Goal: Ask a question

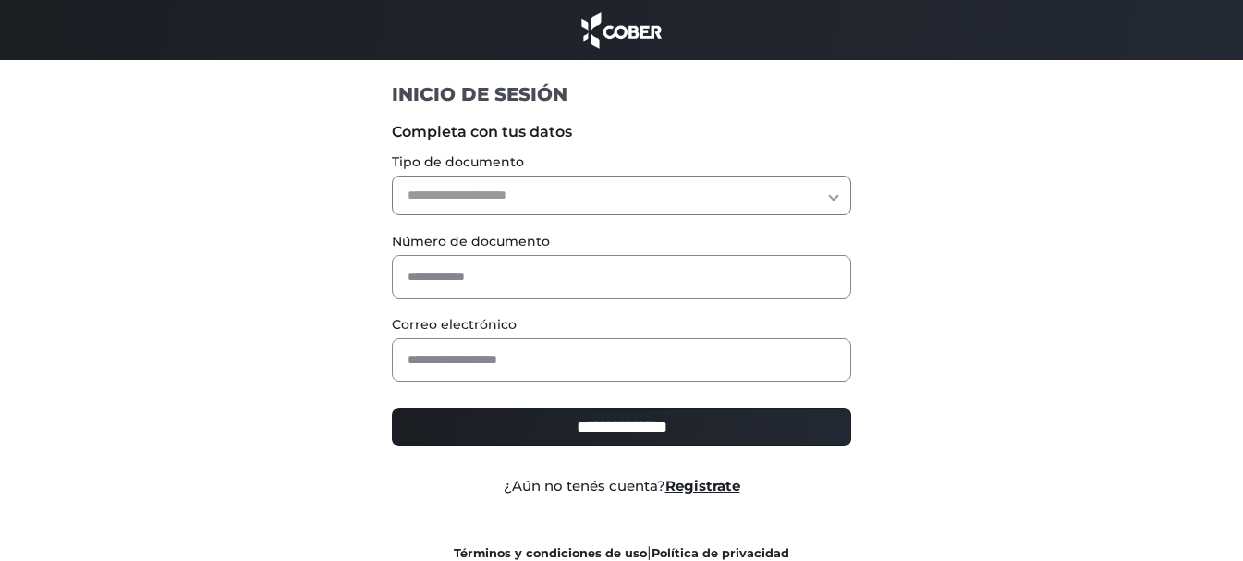
click at [517, 202] on select "**********" at bounding box center [621, 196] width 459 height 40
select select "***"
click at [392, 176] on select "**********" at bounding box center [621, 196] width 459 height 40
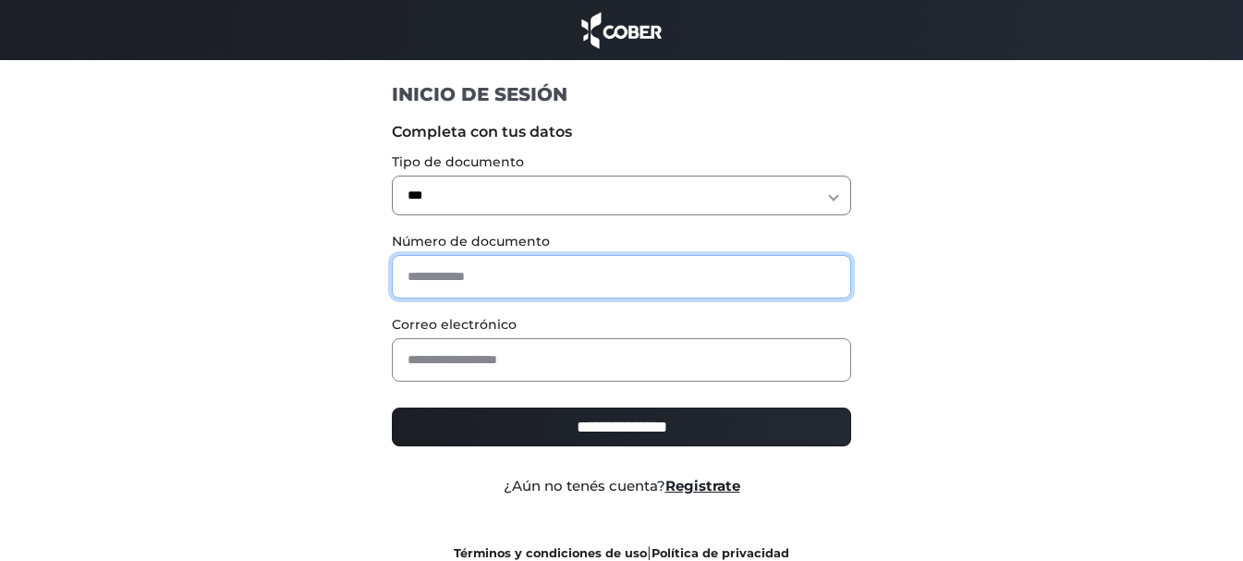
click at [473, 276] on input "text" at bounding box center [621, 276] width 459 height 43
type input "********"
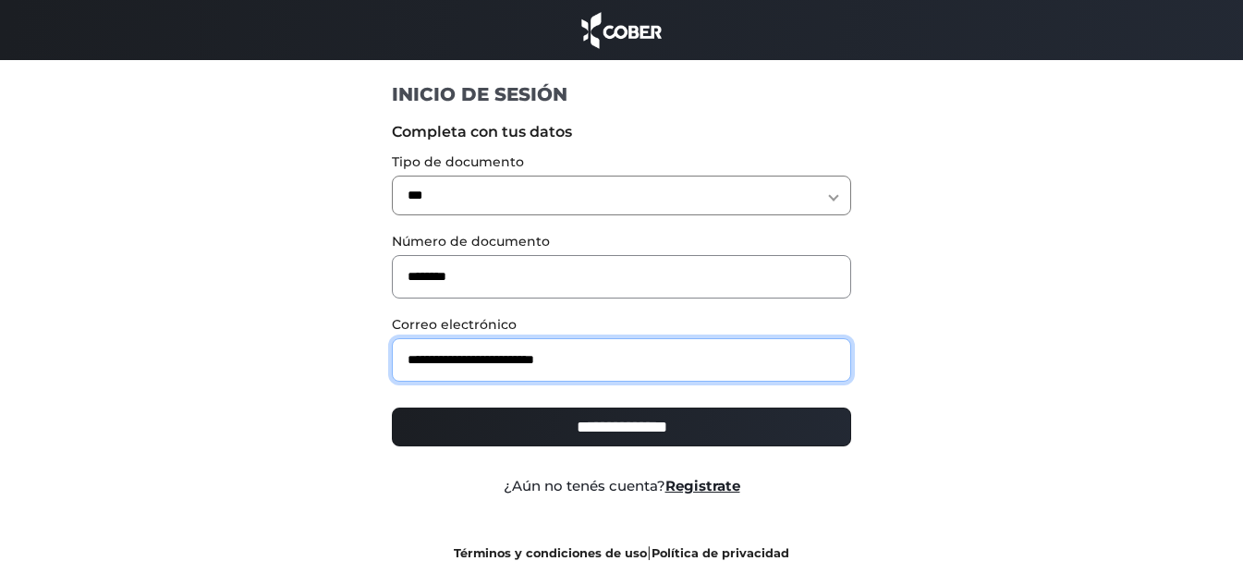
type input "**********"
click at [392, 408] on input "**********" at bounding box center [621, 427] width 459 height 39
type input "**********"
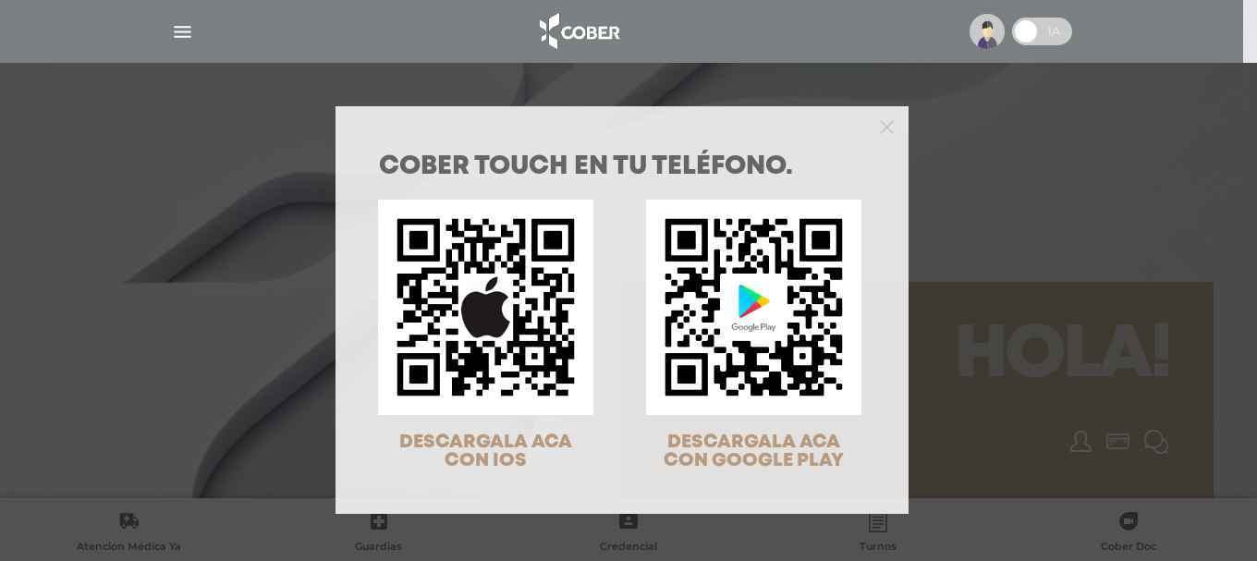
click at [865, 125] on div at bounding box center [622, 124] width 573 height 37
click at [875, 137] on div at bounding box center [622, 124] width 573 height 37
click at [889, 128] on div at bounding box center [622, 124] width 573 height 37
click at [882, 132] on icon "Close" at bounding box center [887, 127] width 14 height 14
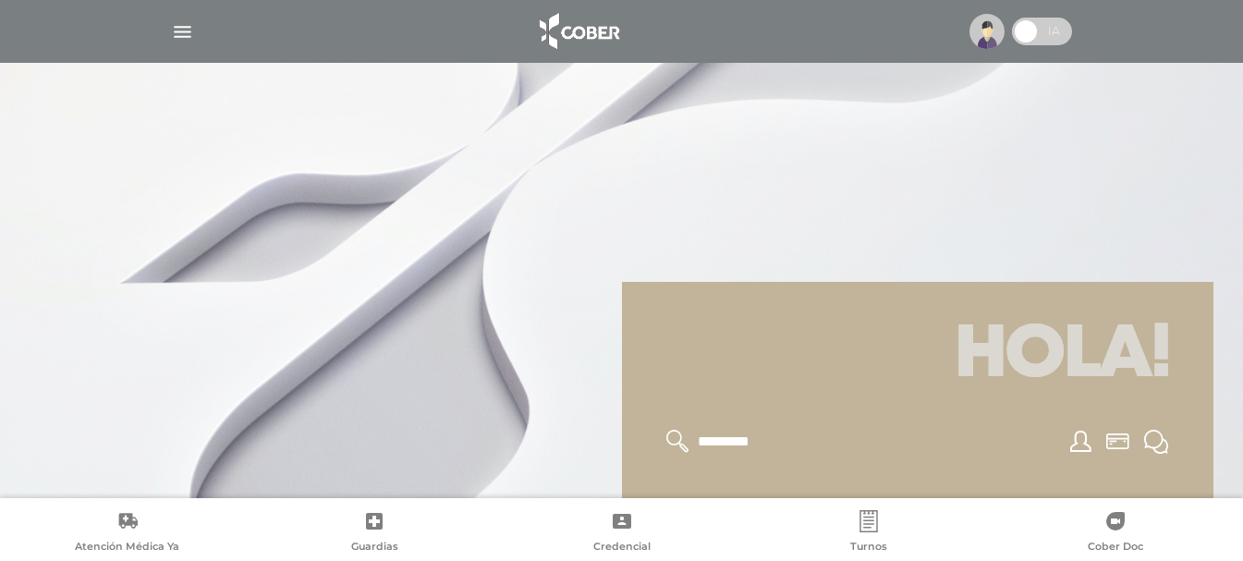
click at [186, 41] on img "button" at bounding box center [182, 31] width 23 height 23
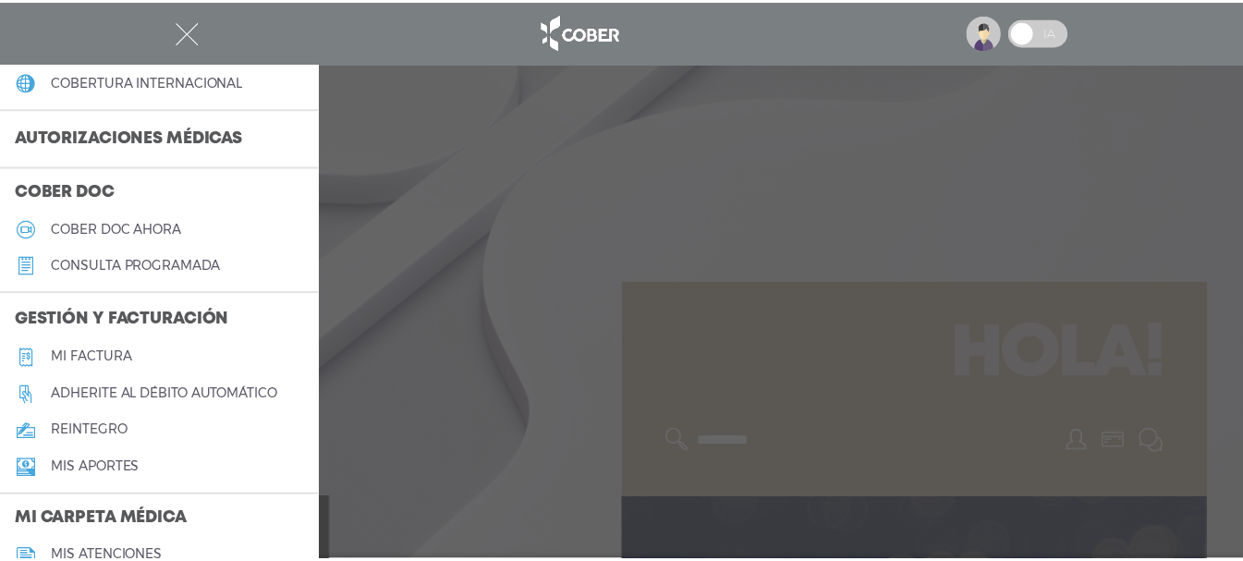
scroll to position [462, 0]
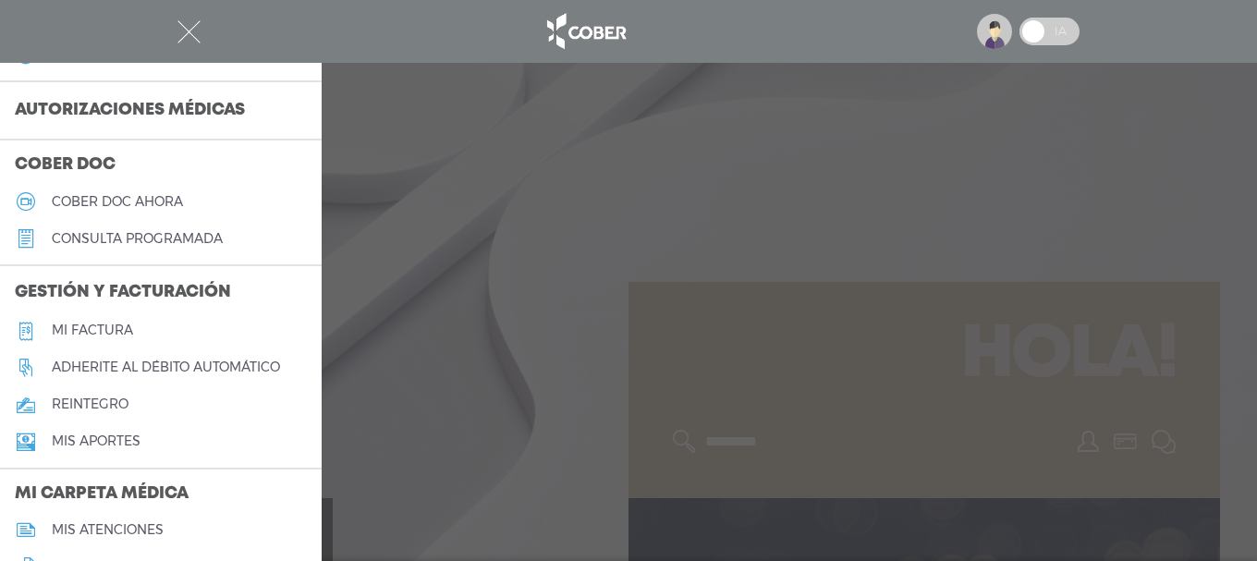
click at [83, 328] on h5 "Mi factura" at bounding box center [92, 331] width 81 height 16
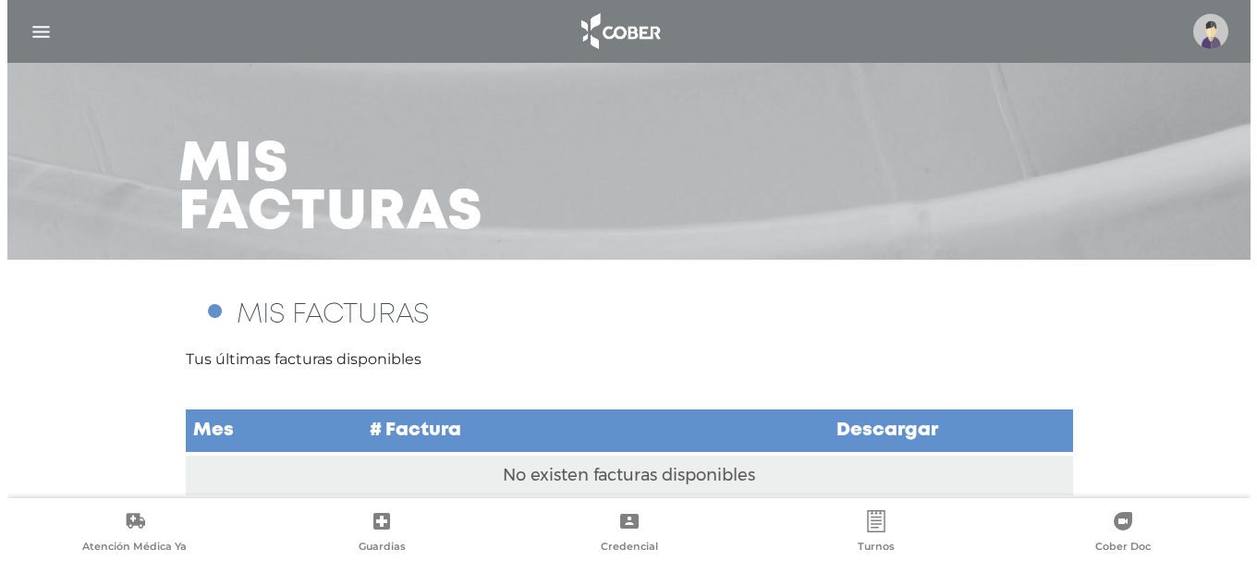
scroll to position [46, 0]
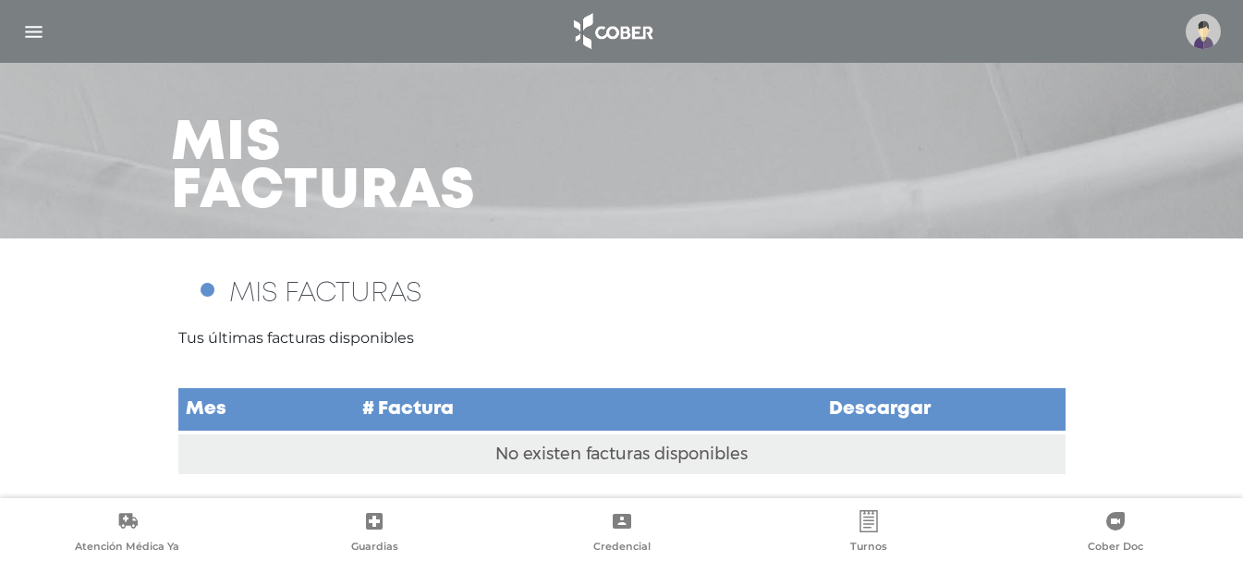
click at [25, 28] on img "button" at bounding box center [33, 31] width 23 height 23
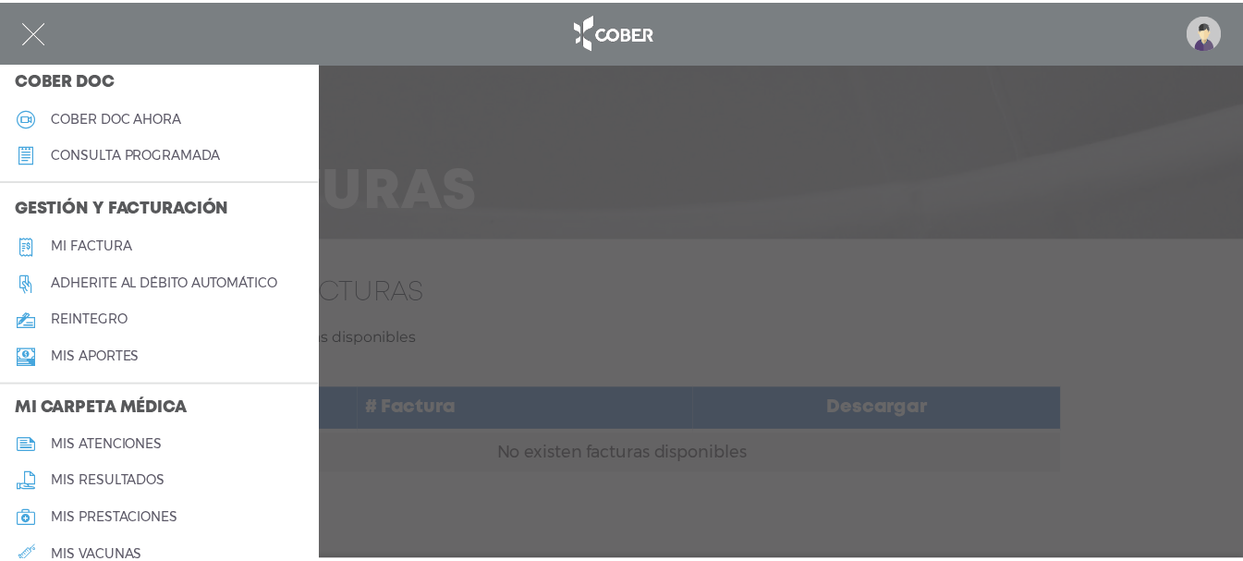
scroll to position [740, 0]
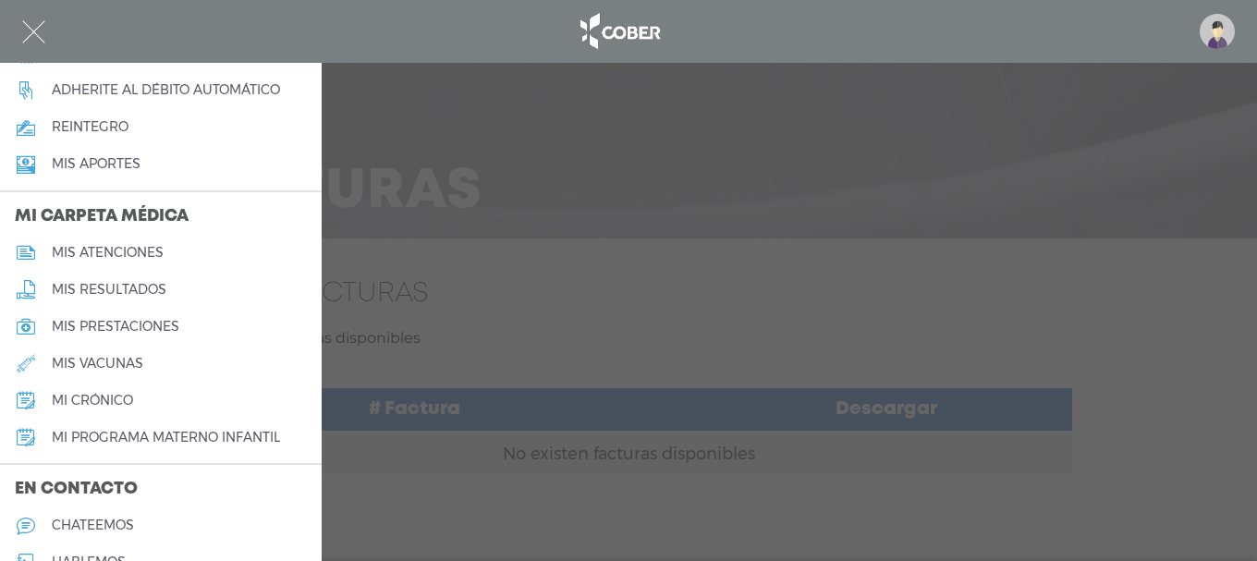
click at [101, 524] on h5 "chateemos" at bounding box center [93, 526] width 82 height 16
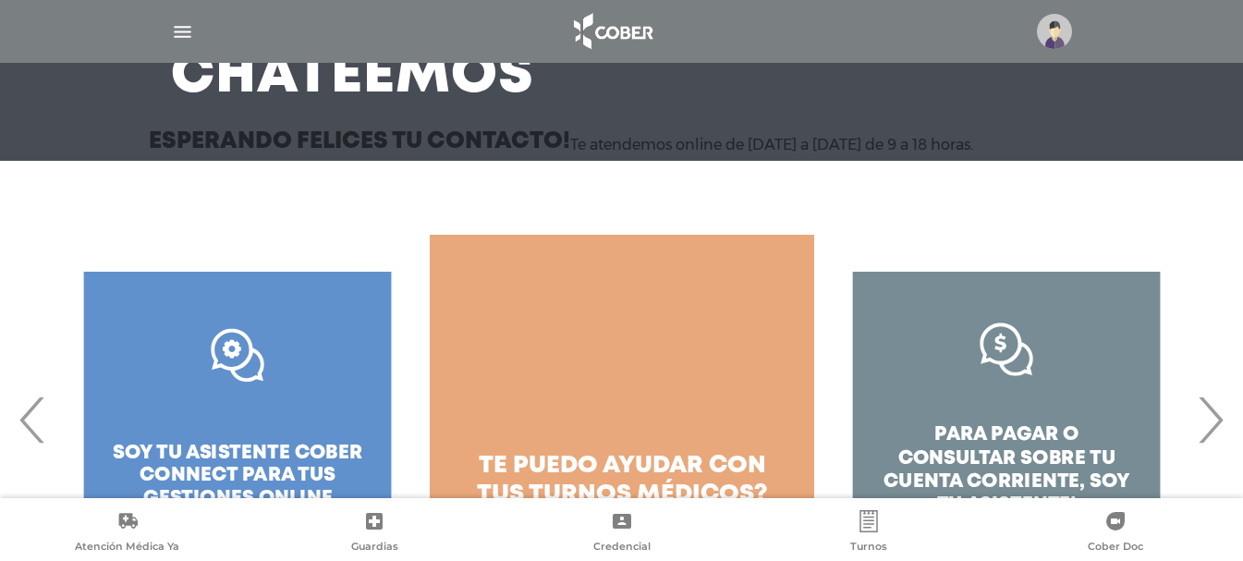
scroll to position [268, 0]
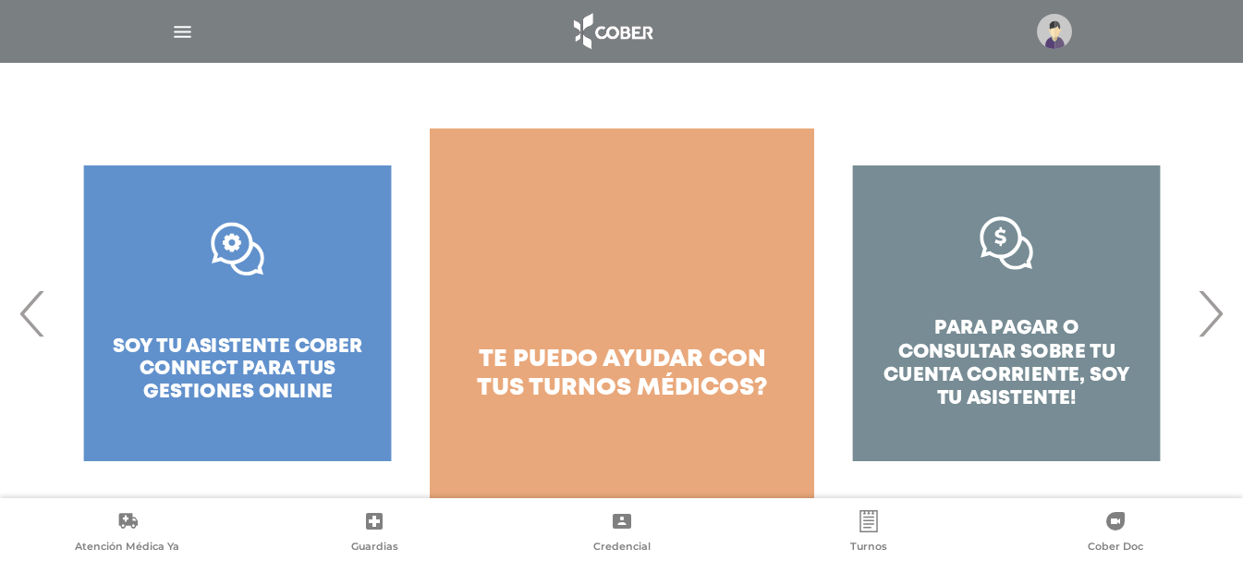
drag, startPoint x: 1209, startPoint y: 322, endPoint x: 1200, endPoint y: 323, distance: 9.3
click at [1208, 322] on span "›" at bounding box center [1211, 313] width 36 height 100
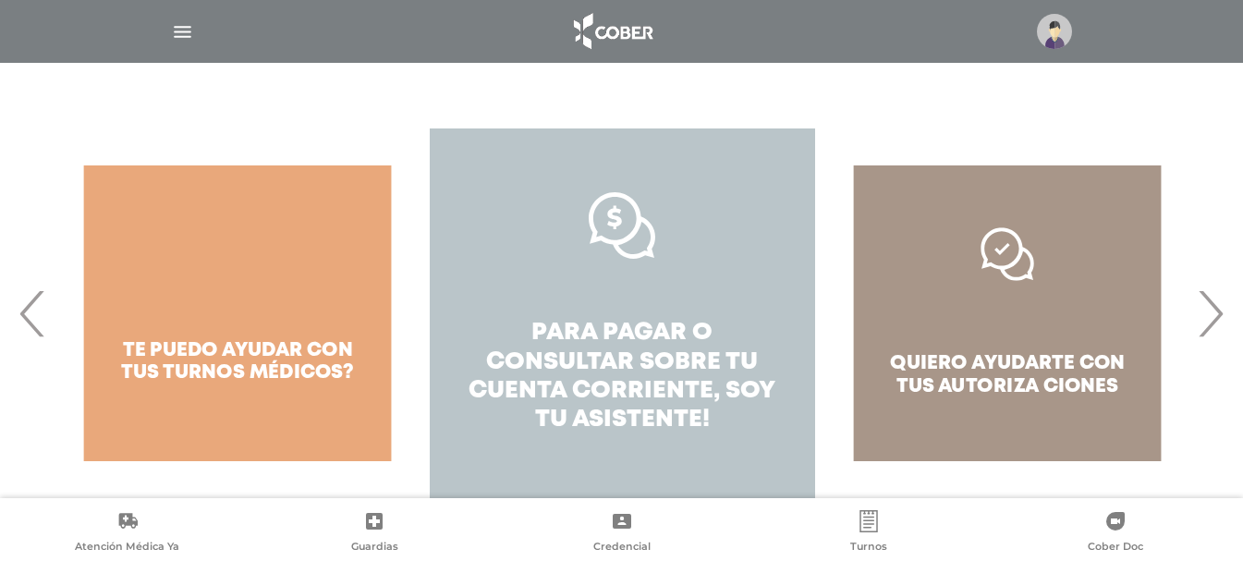
click at [545, 358] on span "pagar o consultar sobre tu cuenta corriente," at bounding box center [613, 362] width 289 height 80
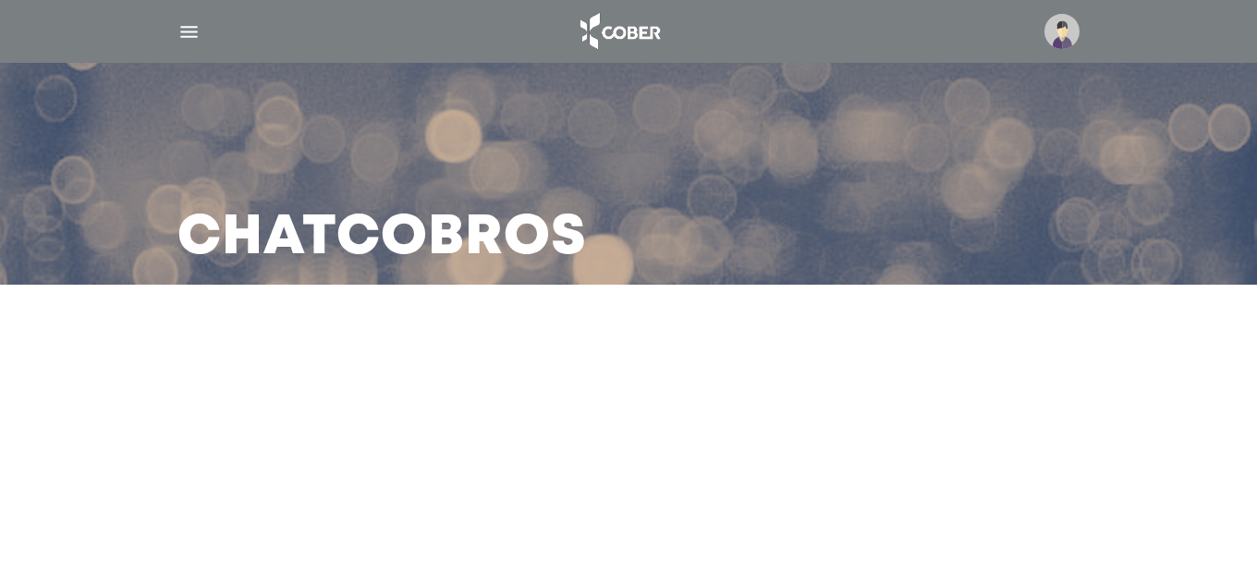
click at [518, 447] on main "Chat Cobros" at bounding box center [628, 280] width 1257 height 561
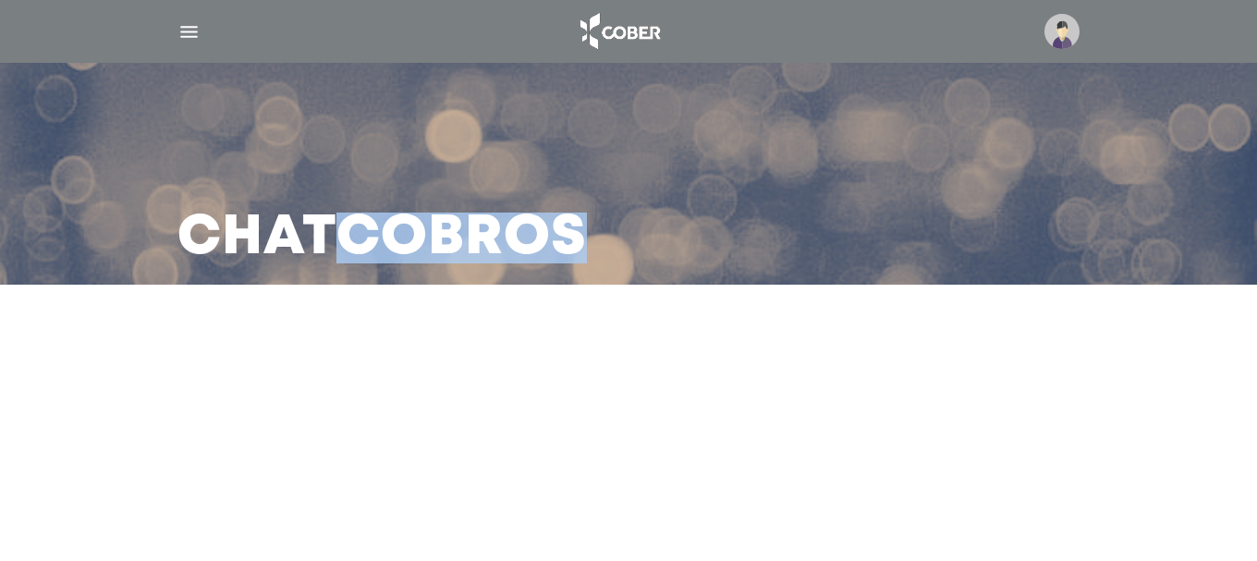
click at [518, 447] on main "Chat Cobros" at bounding box center [628, 280] width 1257 height 561
click at [518, 446] on main "Chat Cobros" at bounding box center [628, 280] width 1257 height 561
drag, startPoint x: 518, startPoint y: 439, endPoint x: 493, endPoint y: 424, distance: 29.0
click at [516, 439] on main "Chat Cobros" at bounding box center [628, 280] width 1257 height 561
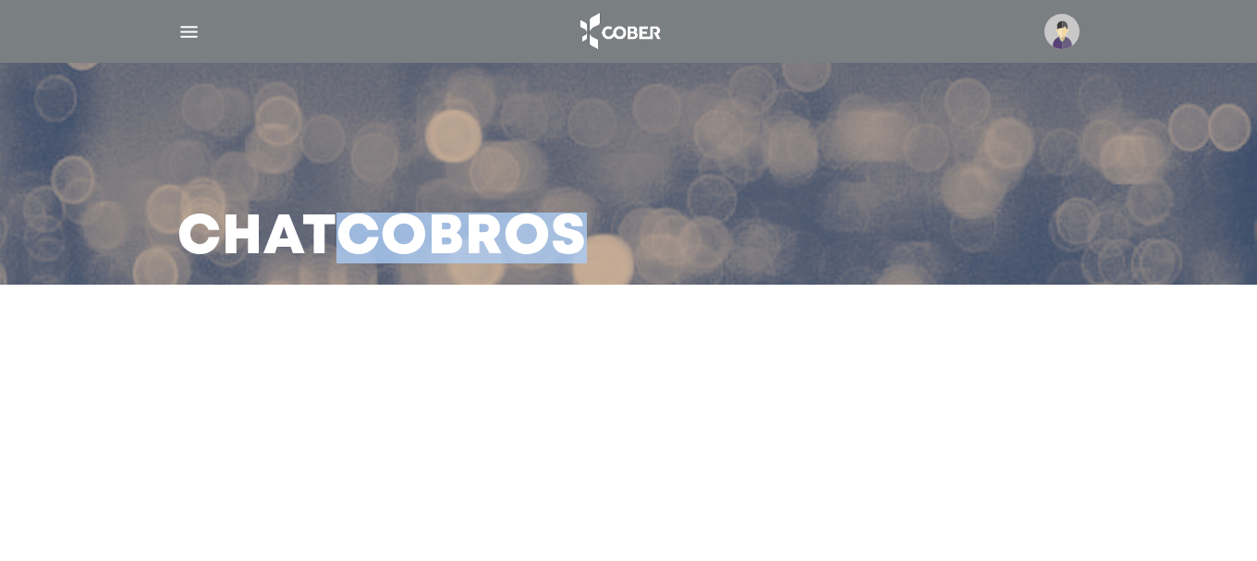
click at [182, 36] on img "button" at bounding box center [189, 31] width 23 height 23
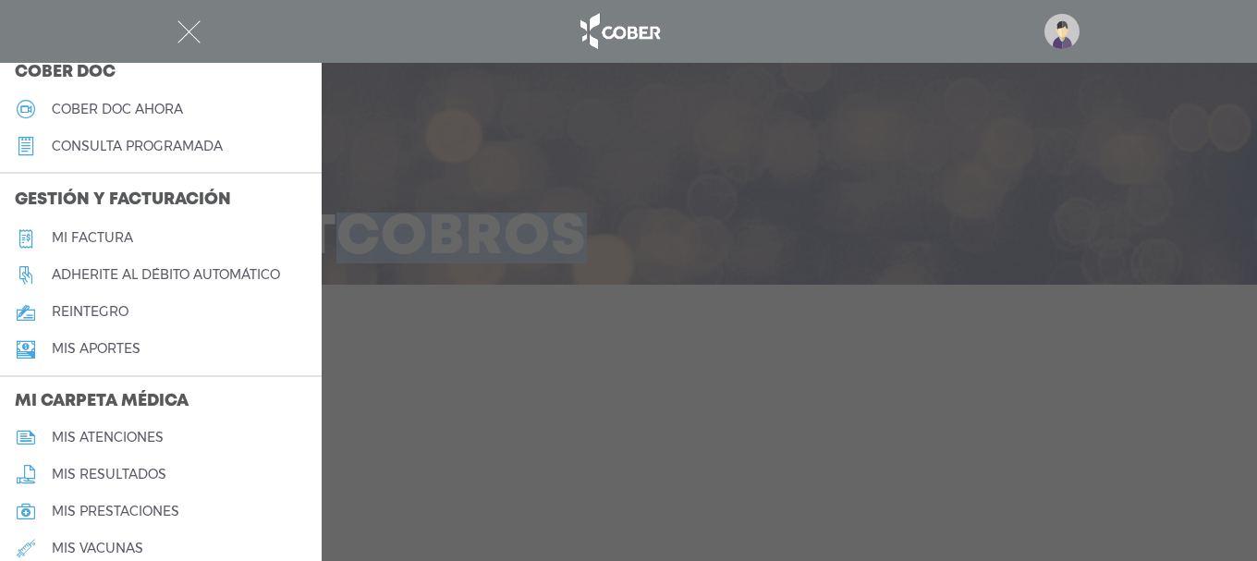
scroll to position [865, 0]
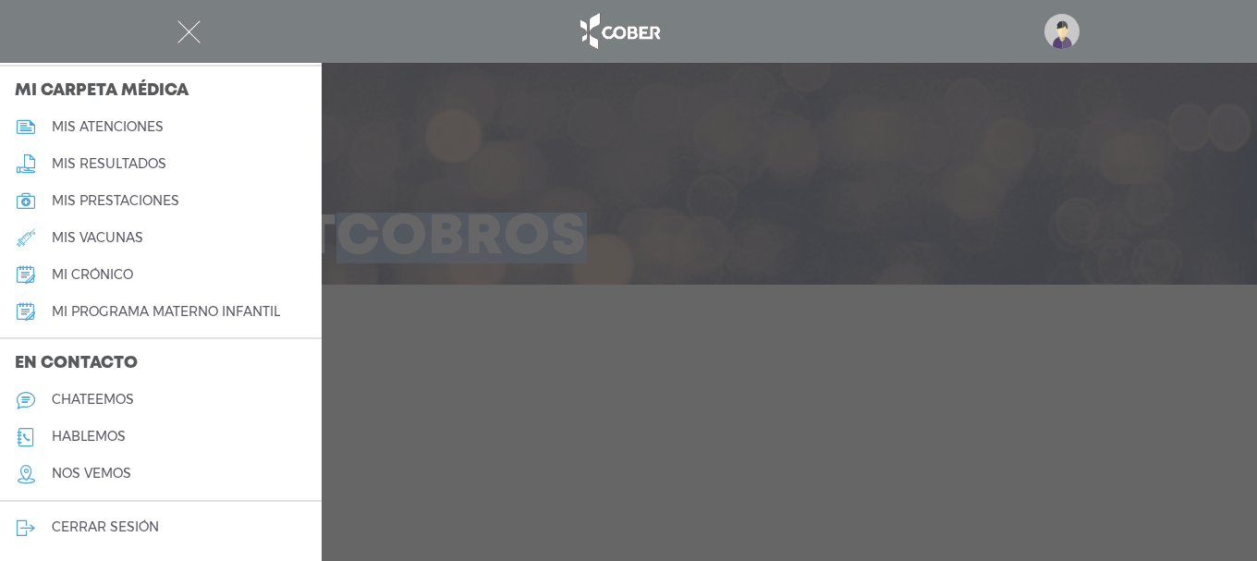
click at [116, 386] on link "chateemos" at bounding box center [161, 400] width 322 height 37
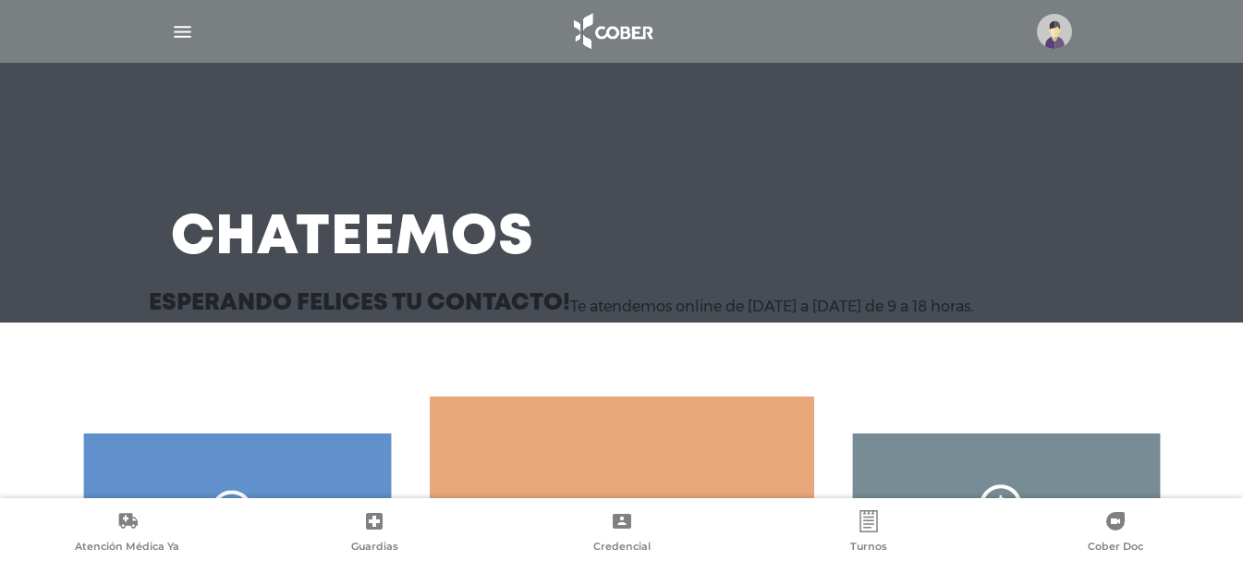
scroll to position [268, 0]
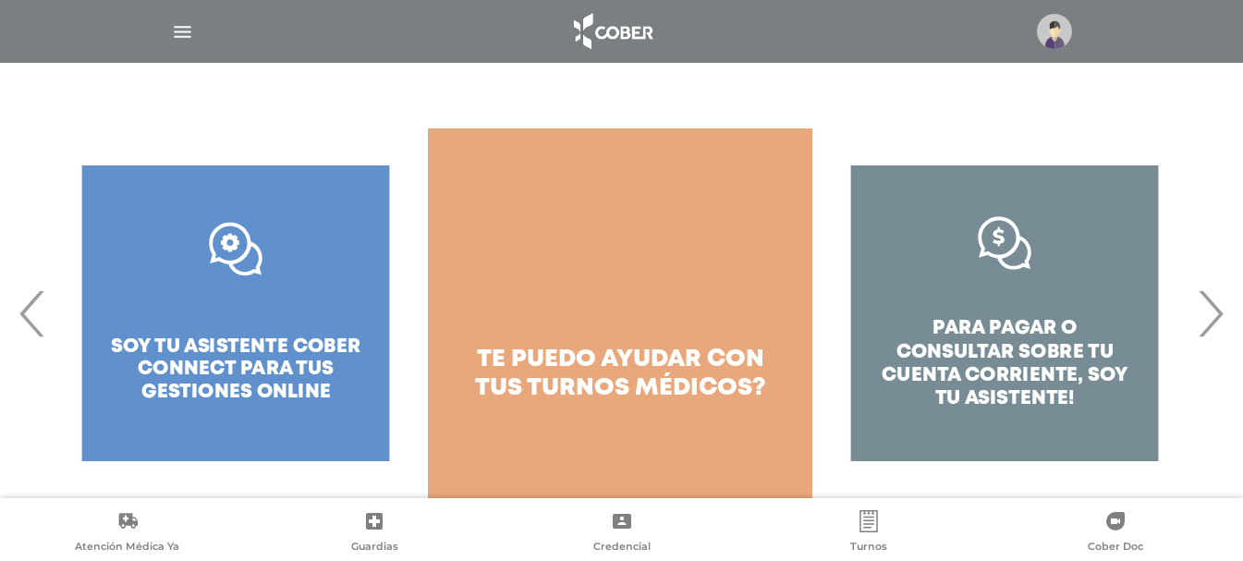
drag, startPoint x: 1047, startPoint y: 350, endPoint x: 1038, endPoint y: 349, distance: 9.3
click at [1044, 350] on div "para pagar o consultar sobre tu cuenta corriente, soy tu asistente!" at bounding box center [1005, 314] width 385 height 370
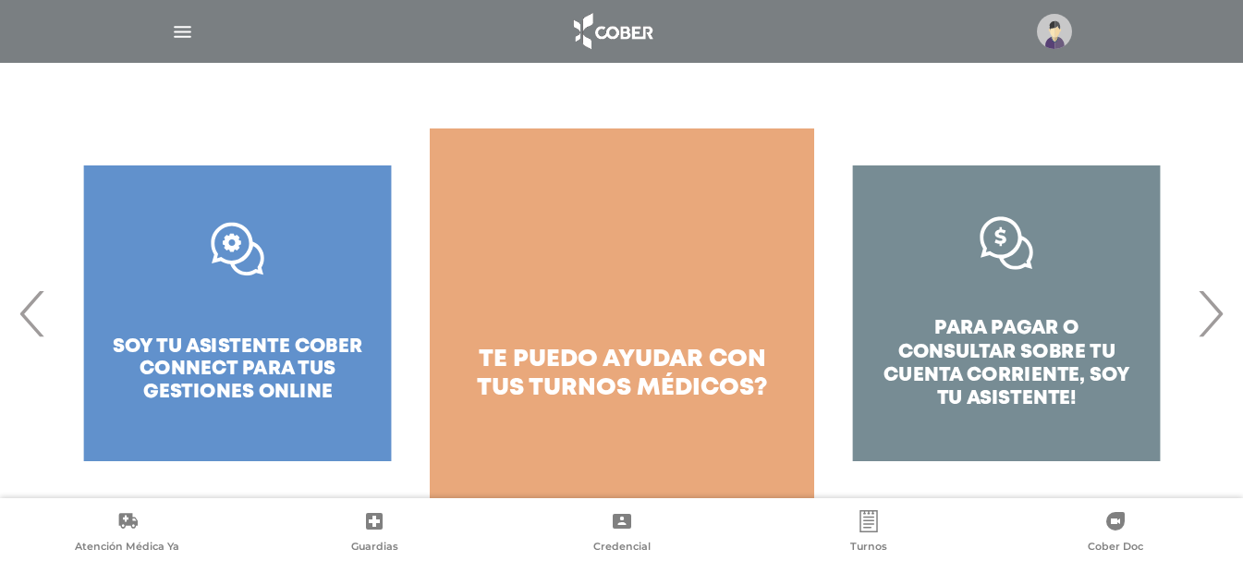
click at [986, 347] on div "para pagar o consultar sobre tu cuenta corriente, soy tu asistente!" at bounding box center [1007, 314] width 385 height 370
click at [1214, 311] on span "›" at bounding box center [1211, 313] width 36 height 100
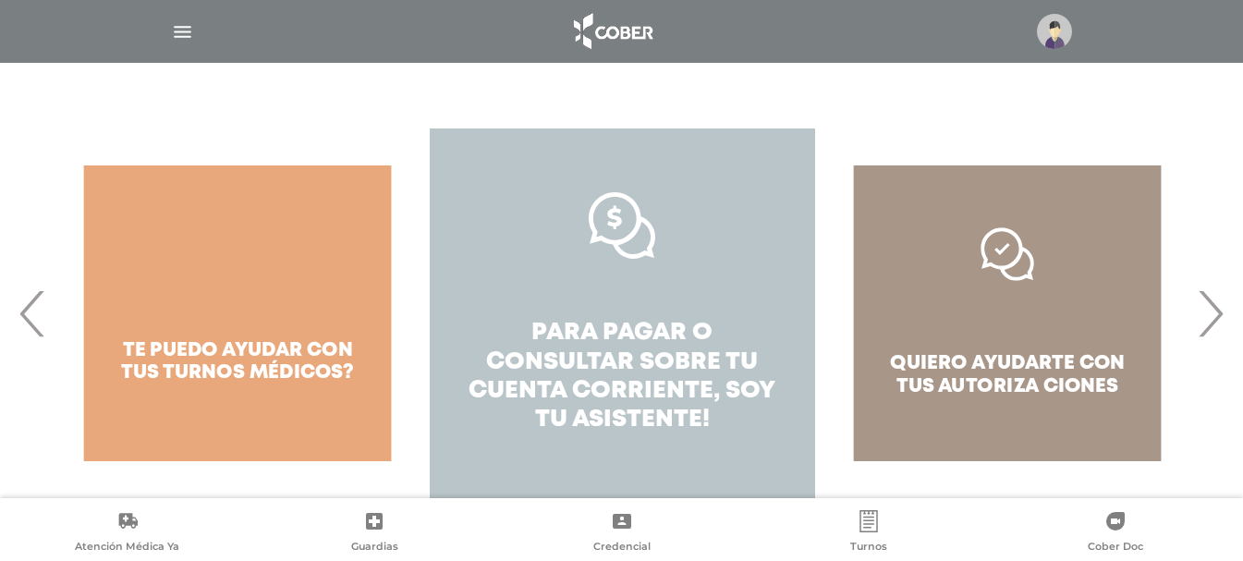
click at [625, 322] on span "pagar o consultar sobre tu cuenta corriente," at bounding box center [613, 362] width 289 height 80
